Goal: Information Seeking & Learning: Understand process/instructions

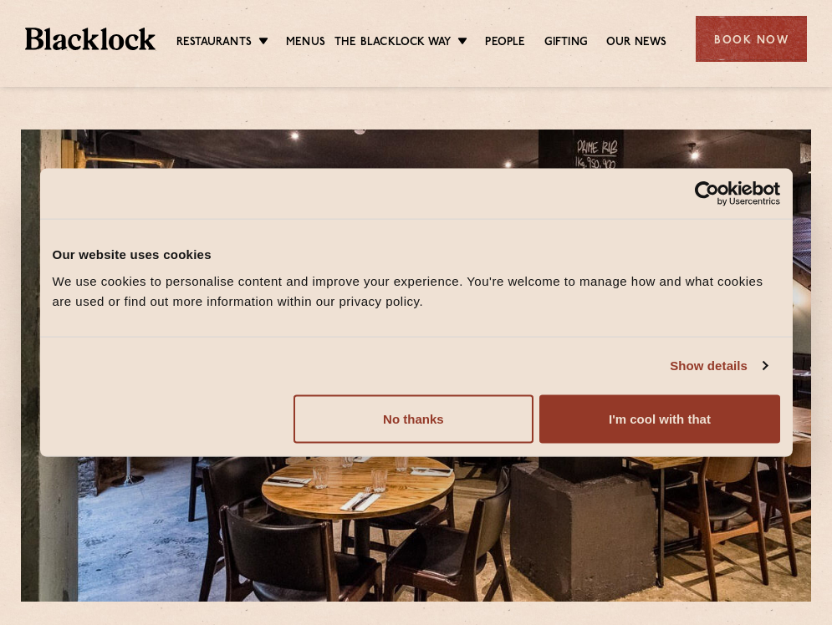
click at [291, 28] on ul "Restaurants Soho City Shoreditch Covent Garden Canary Wharf Manchester Birmingh…" at bounding box center [422, 39] width 532 height 27
click at [293, 39] on link "Menus" at bounding box center [305, 43] width 39 height 18
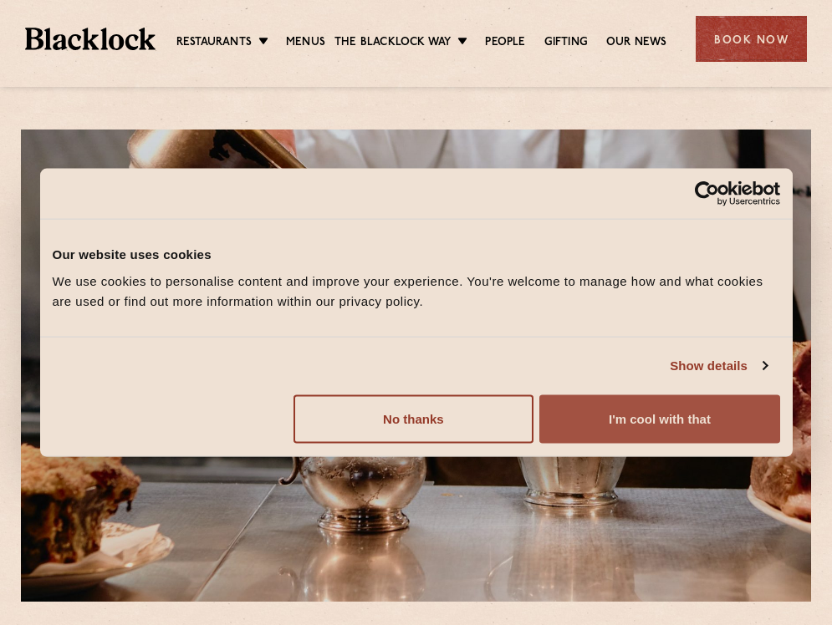
click at [613, 428] on button "I'm cool with that" at bounding box center [659, 419] width 240 height 48
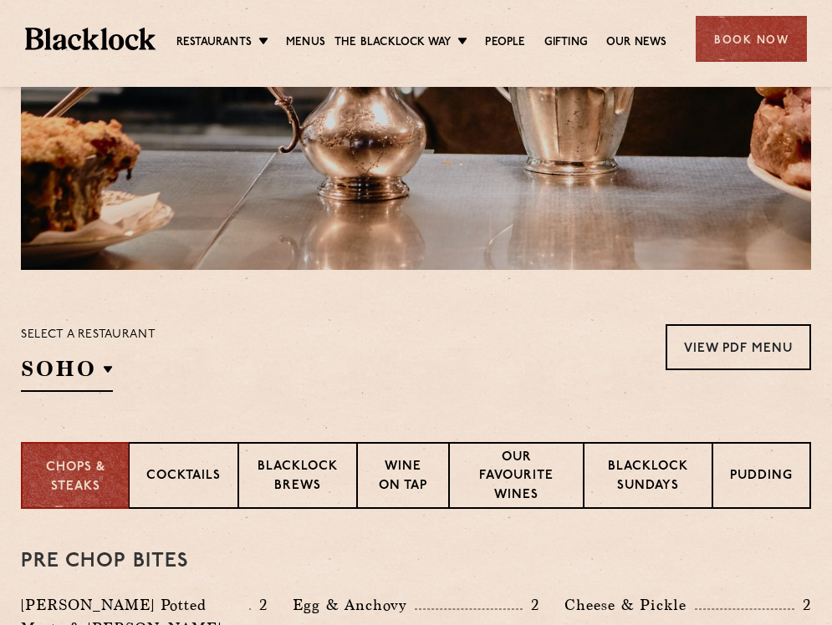
scroll to position [585, 0]
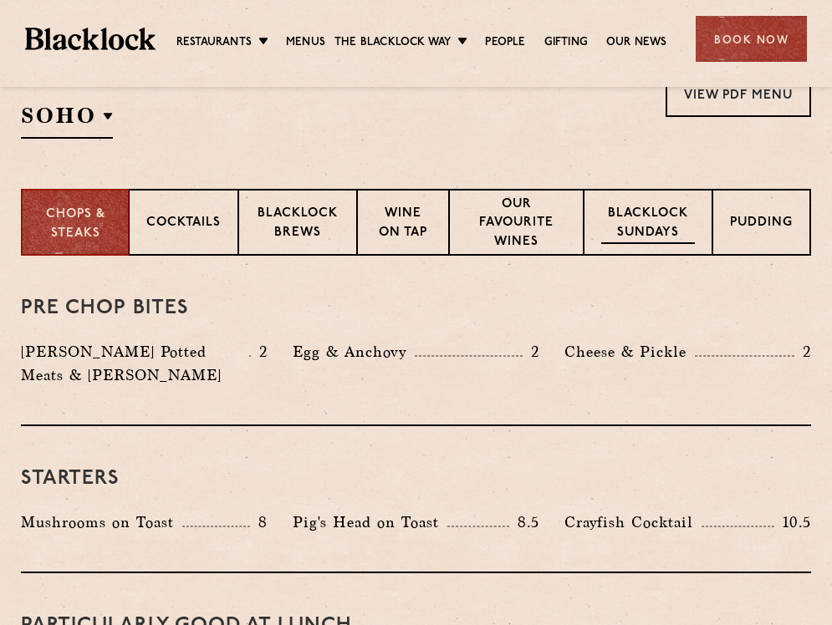
click at [666, 226] on p "Blacklock Sundays" at bounding box center [648, 224] width 94 height 39
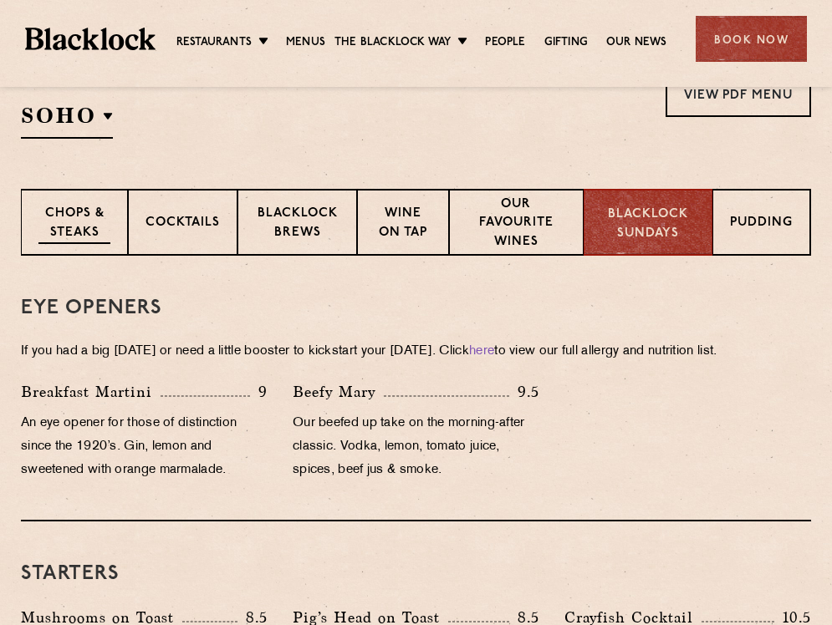
click at [51, 222] on p "Chops & Steaks" at bounding box center [74, 224] width 72 height 39
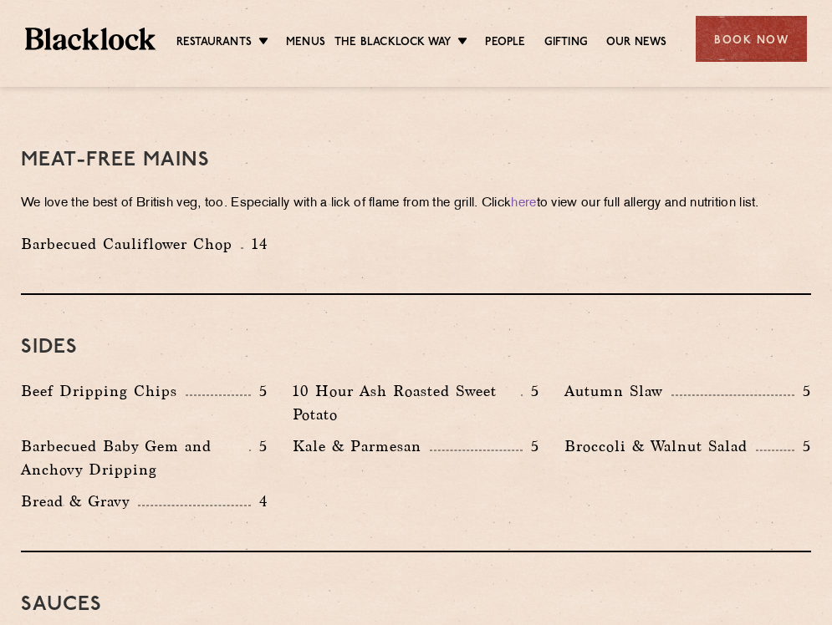
scroll to position [2341, 0]
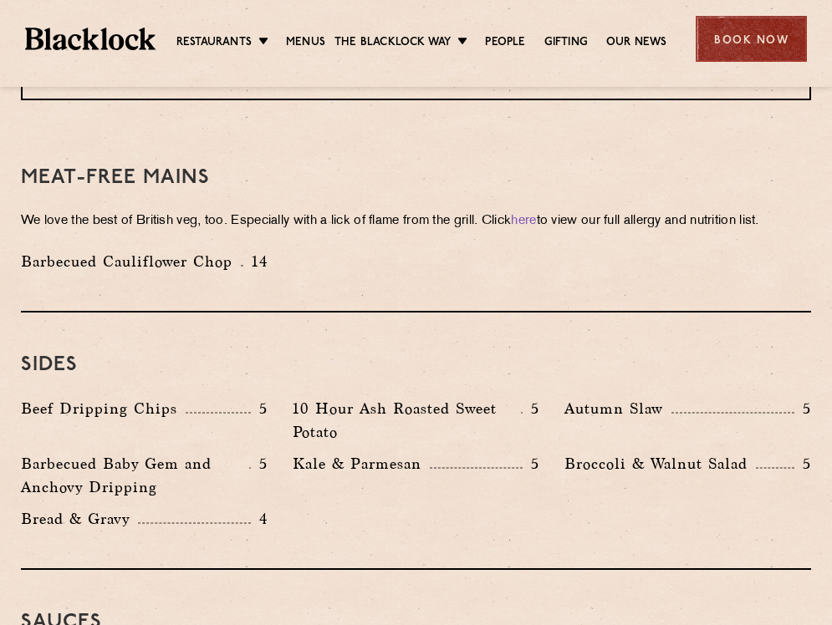
click at [757, 43] on div "Book Now" at bounding box center [751, 39] width 111 height 46
